Goal: Task Accomplishment & Management: Manage account settings

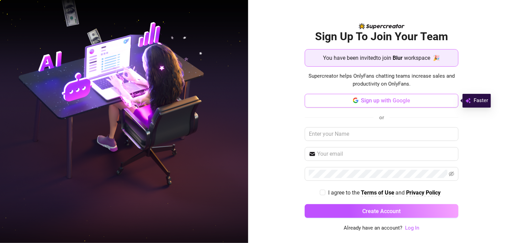
click at [403, 103] on span "Sign up with Google" at bounding box center [385, 100] width 49 height 7
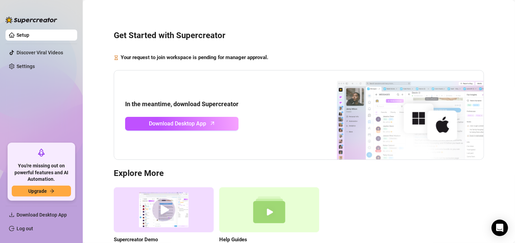
click at [22, 33] on link "Setup" at bounding box center [23, 35] width 13 height 6
click at [23, 66] on link "Settings" at bounding box center [26, 67] width 18 height 6
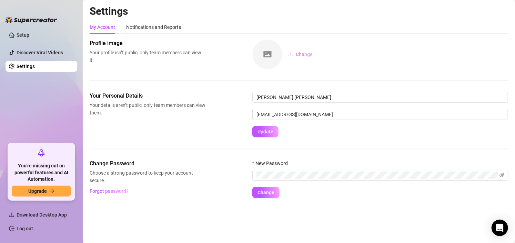
click at [297, 51] on button "Change" at bounding box center [299, 54] width 35 height 11
click at [303, 51] on button "Change" at bounding box center [299, 54] width 35 height 11
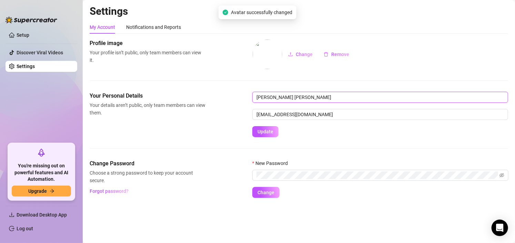
click at [313, 101] on input "João Pedro Mendes" at bounding box center [380, 97] width 256 height 11
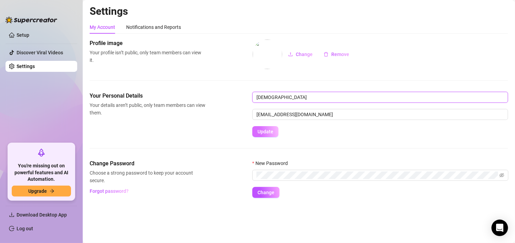
type input "Xuão"
click at [276, 131] on button "Update" at bounding box center [265, 131] width 26 height 11
click at [294, 170] on span at bounding box center [380, 175] width 256 height 11
click at [265, 195] on span "Change" at bounding box center [265, 193] width 17 height 6
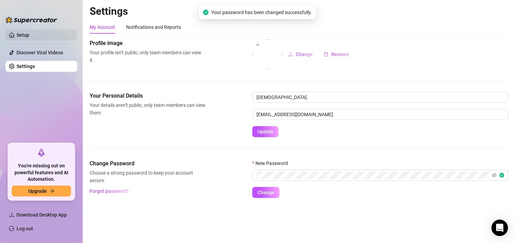
click at [29, 32] on link "Setup" at bounding box center [23, 35] width 13 height 6
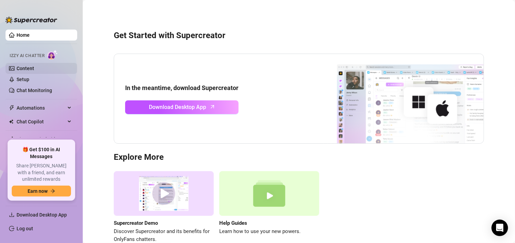
click at [34, 71] on link "Content" at bounding box center [26, 69] width 18 height 6
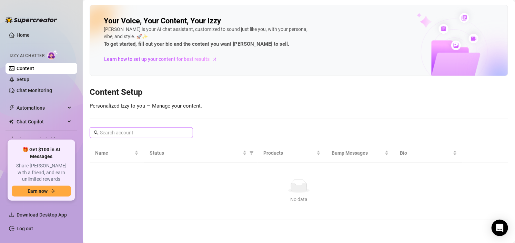
click at [154, 138] on span at bounding box center [141, 132] width 103 height 11
click at [29, 77] on link "Setup" at bounding box center [23, 80] width 13 height 6
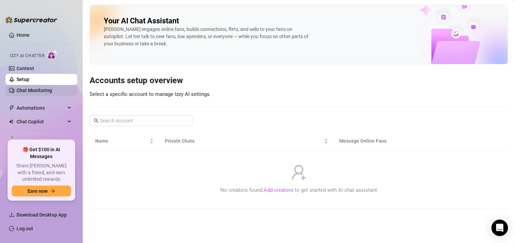
click at [49, 89] on link "Chat Monitoring" at bounding box center [34, 91] width 35 height 6
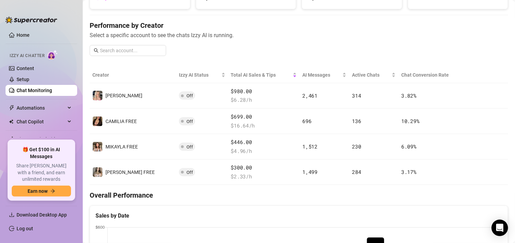
scroll to position [73, 0]
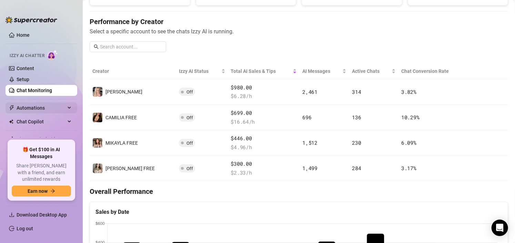
click at [65, 108] on div "Automations" at bounding box center [42, 108] width 72 height 11
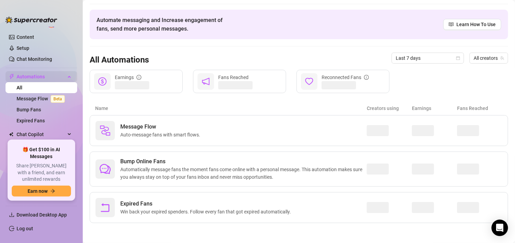
scroll to position [34, 0]
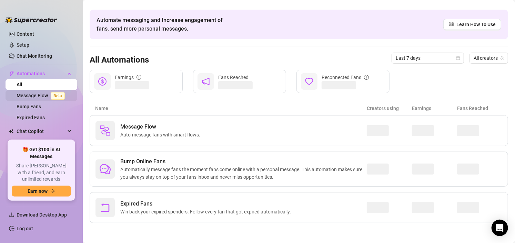
click at [32, 95] on link "Message Flow Beta" at bounding box center [42, 96] width 51 height 6
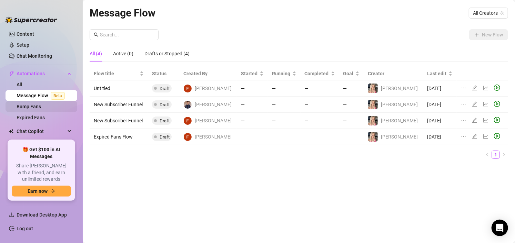
click at [36, 107] on link "Bump Fans" at bounding box center [29, 107] width 24 height 6
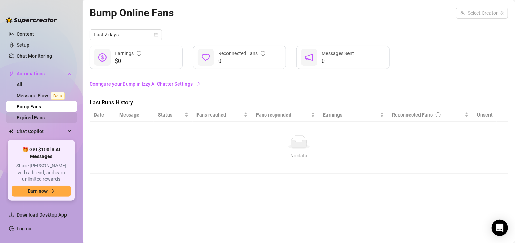
click at [37, 117] on link "Expired Fans" at bounding box center [31, 118] width 28 height 6
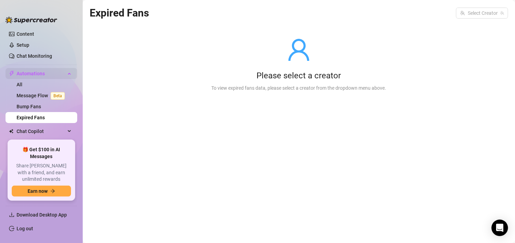
click at [27, 74] on span "Automations" at bounding box center [41, 73] width 49 height 11
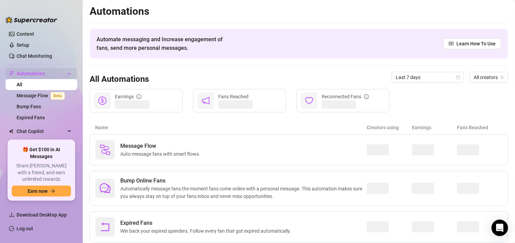
click at [63, 74] on div "Automations" at bounding box center [42, 73] width 72 height 11
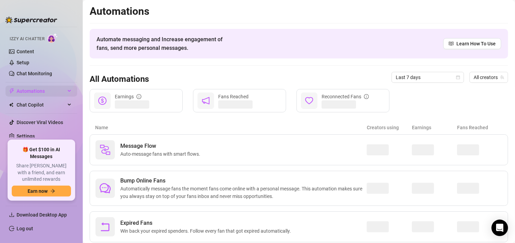
scroll to position [17, 0]
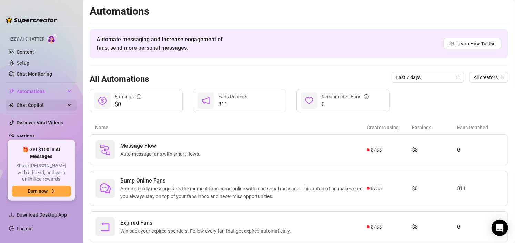
click at [63, 104] on div "Chat Copilot" at bounding box center [42, 105] width 72 height 11
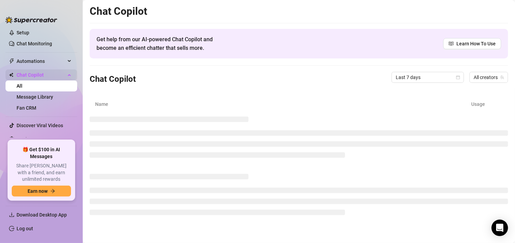
scroll to position [50, 0]
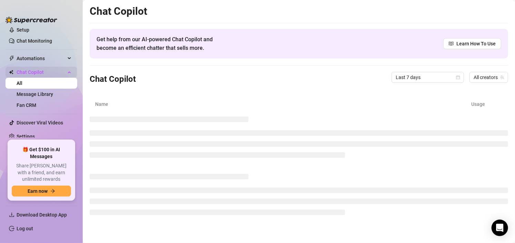
click at [68, 72] on icon at bounding box center [69, 72] width 3 height 0
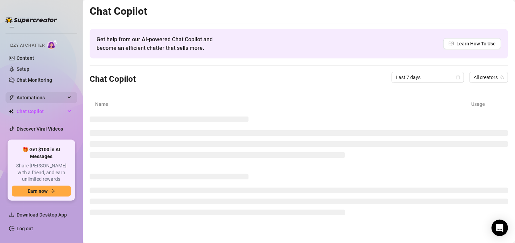
scroll to position [0, 0]
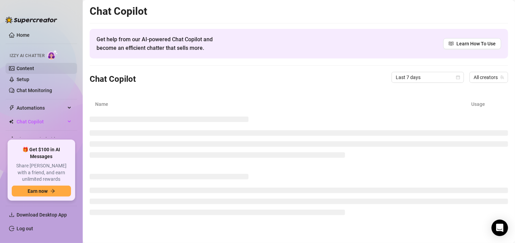
click at [21, 70] on link "Content" at bounding box center [26, 69] width 18 height 6
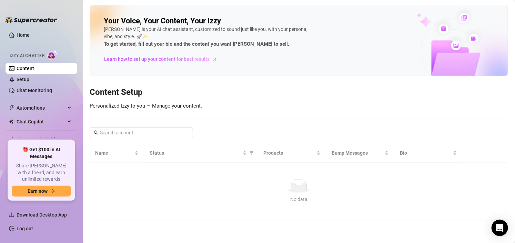
click at [225, 175] on td "No data No data" at bounding box center [299, 192] width 418 height 58
click at [29, 78] on link "Setup" at bounding box center [23, 80] width 13 height 6
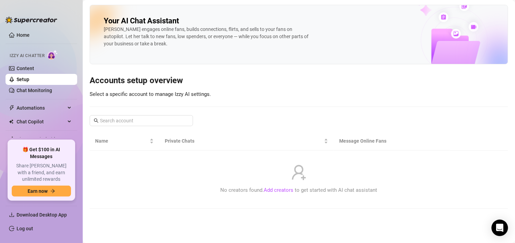
click at [280, 185] on div "No creators found. Add creators to get started with AI chat assistant" at bounding box center [298, 179] width 407 height 47
click at [280, 190] on link "Add creators" at bounding box center [279, 190] width 30 height 6
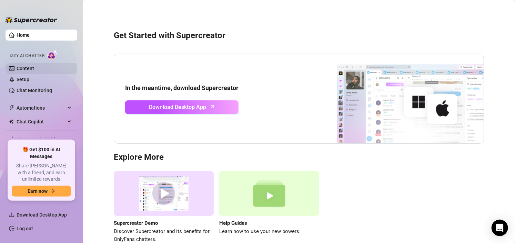
click at [31, 68] on link "Content" at bounding box center [26, 69] width 18 height 6
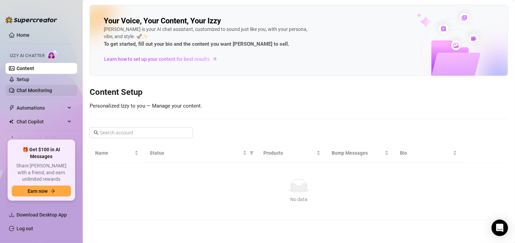
click at [28, 89] on link "Chat Monitoring" at bounding box center [34, 91] width 35 height 6
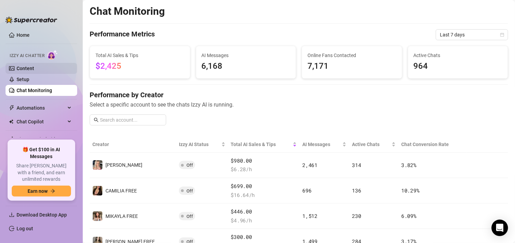
click at [34, 71] on link "Content" at bounding box center [26, 69] width 18 height 6
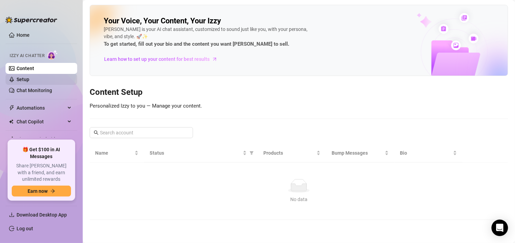
click at [24, 80] on link "Setup" at bounding box center [23, 80] width 13 height 6
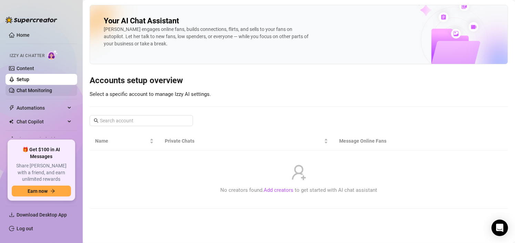
click at [27, 93] on link "Chat Monitoring" at bounding box center [34, 91] width 35 height 6
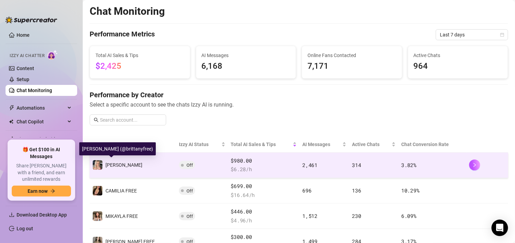
click at [123, 166] on span "BRITT FREE" at bounding box center [123, 166] width 37 height 6
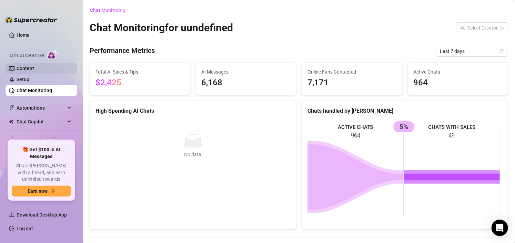
click at [34, 70] on link "Content" at bounding box center [26, 69] width 18 height 6
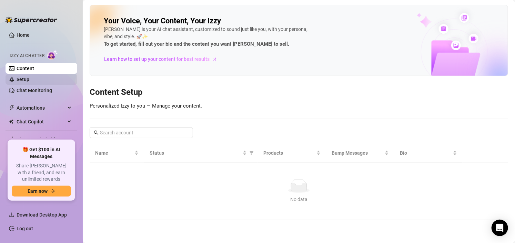
click at [29, 77] on link "Setup" at bounding box center [23, 80] width 13 height 6
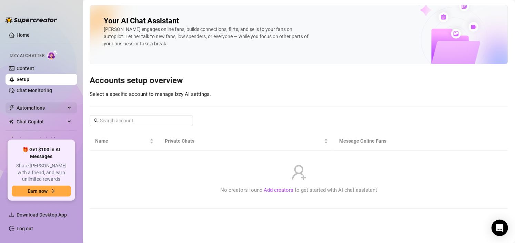
click at [68, 104] on div "Automations" at bounding box center [42, 108] width 72 height 11
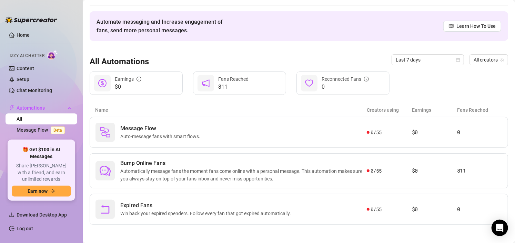
scroll to position [19, 0]
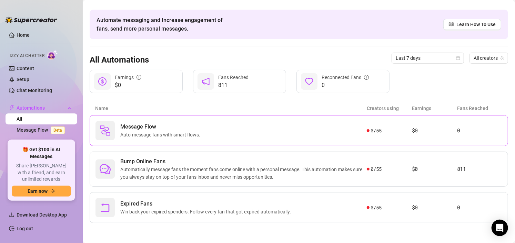
click at [152, 135] on span "Auto-message fans with smart flows." at bounding box center [161, 135] width 83 height 8
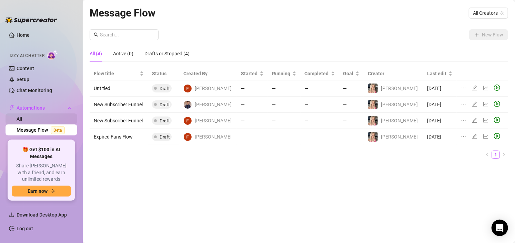
click at [22, 116] on link "All" at bounding box center [20, 119] width 6 height 6
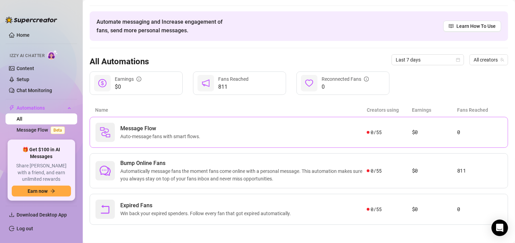
scroll to position [19, 0]
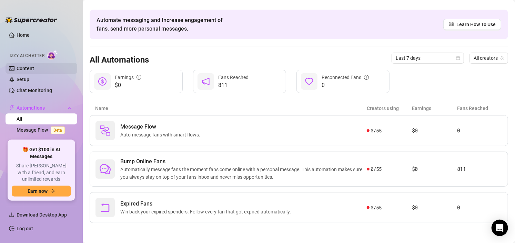
click at [28, 69] on link "Content" at bounding box center [26, 69] width 18 height 6
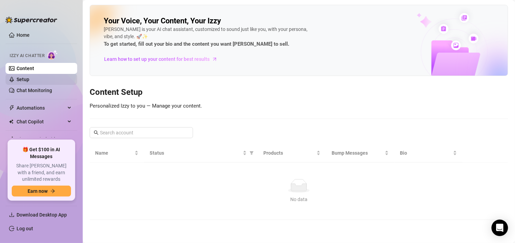
click at [28, 77] on link "Setup" at bounding box center [23, 80] width 13 height 6
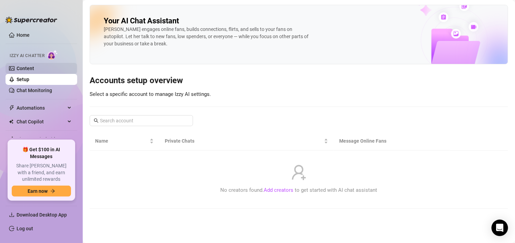
click at [34, 67] on link "Content" at bounding box center [26, 69] width 18 height 6
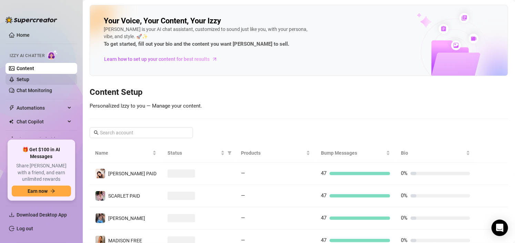
click at [29, 79] on link "Setup" at bounding box center [23, 80] width 13 height 6
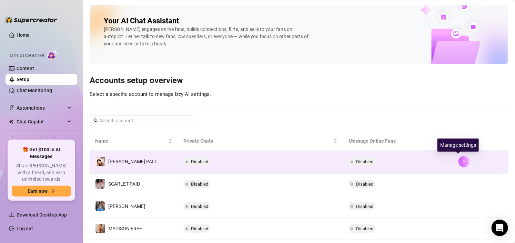
click at [461, 162] on icon "right" at bounding box center [463, 161] width 5 height 5
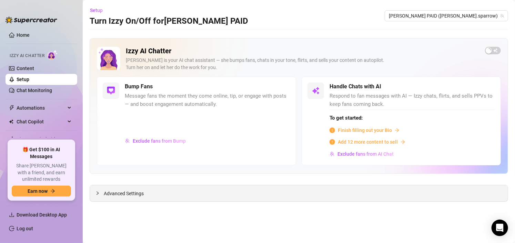
click at [133, 195] on span "Advanced Settings" at bounding box center [124, 194] width 40 height 8
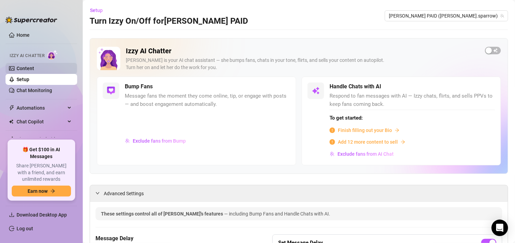
click at [22, 66] on link "Content" at bounding box center [26, 69] width 18 height 6
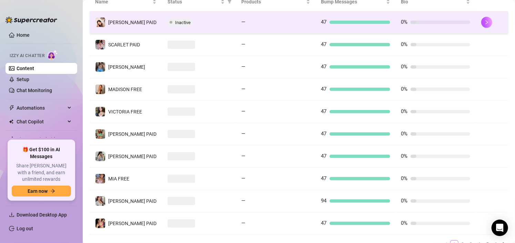
scroll to position [172, 0]
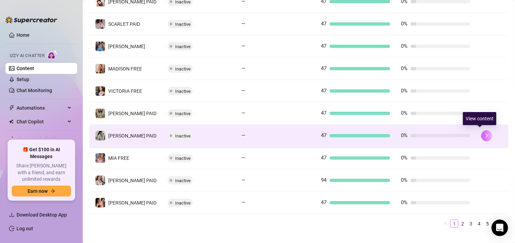
click at [485, 136] on icon "right" at bounding box center [486, 136] width 2 height 4
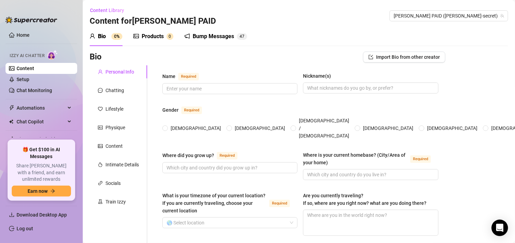
click at [104, 39] on div "Bio" at bounding box center [102, 36] width 8 height 8
click at [34, 66] on link "Content" at bounding box center [26, 69] width 18 height 6
